Goal: Transaction & Acquisition: Purchase product/service

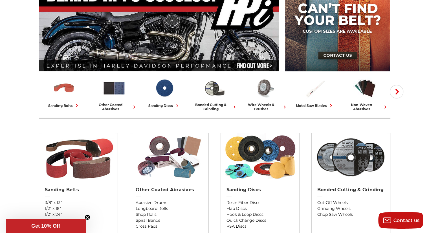
scroll to position [85, 0]
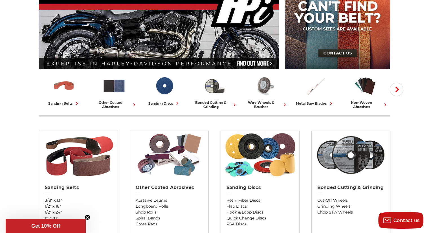
click at [160, 103] on div "sanding discs" at bounding box center [164, 103] width 32 height 6
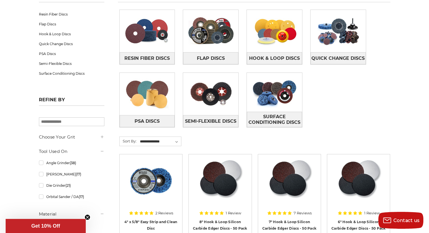
scroll to position [113, 0]
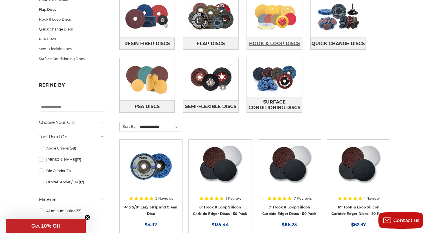
click at [274, 43] on span "Hook & Loop Discs" at bounding box center [274, 44] width 51 height 10
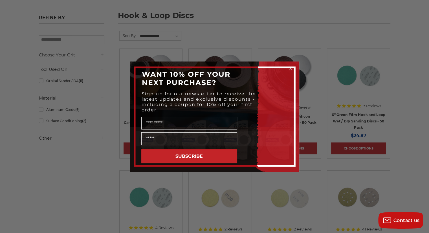
scroll to position [85, 0]
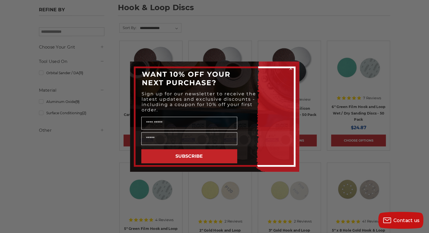
click at [289, 69] on circle "Close dialog" at bounding box center [290, 68] width 5 height 5
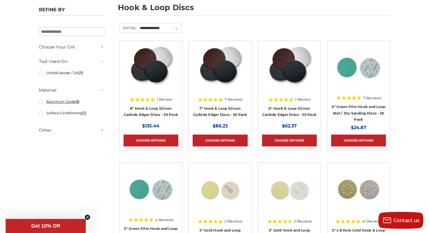
click at [40, 102] on link "Aluminum Oxide (9)" at bounding box center [71, 102] width 65 height 10
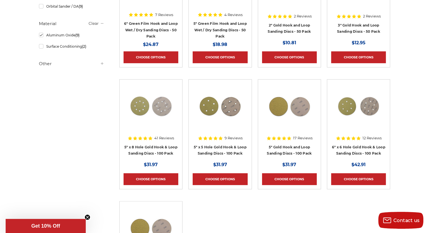
scroll to position [85, 0]
